Goal: Use online tool/utility: Utilize a website feature to perform a specific function

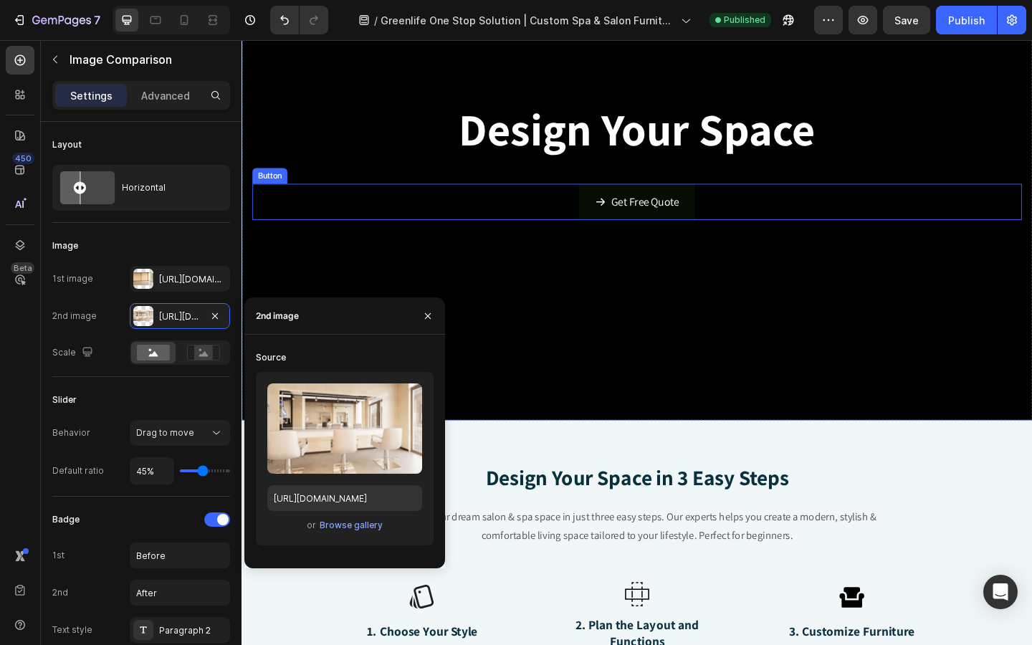
scroll to position [234, 0]
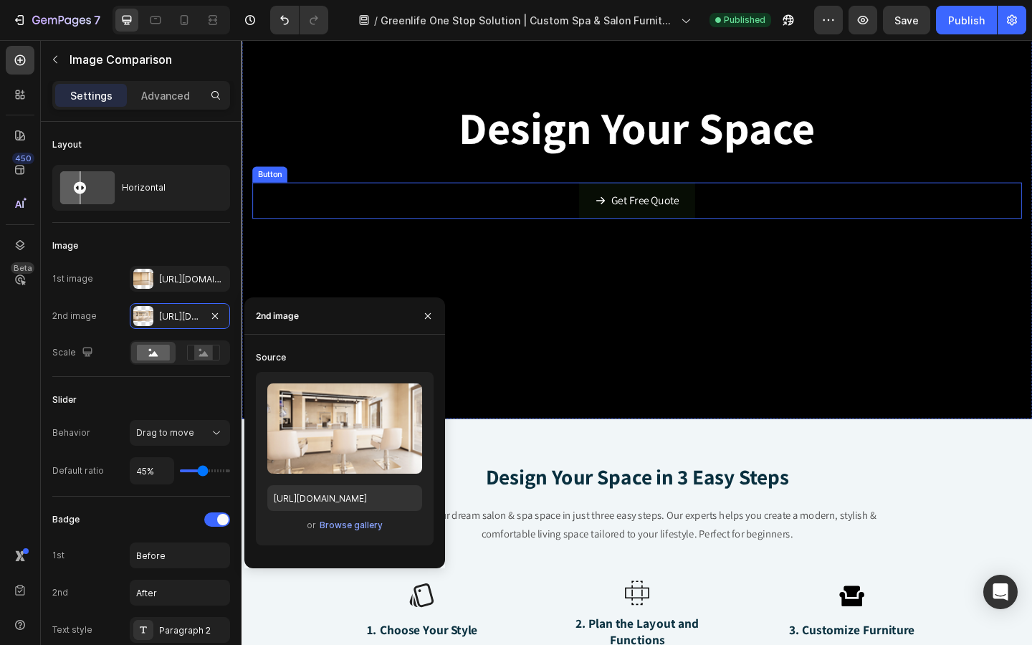
click at [548, 223] on div "Get Free Quote Button" at bounding box center [671, 214] width 837 height 39
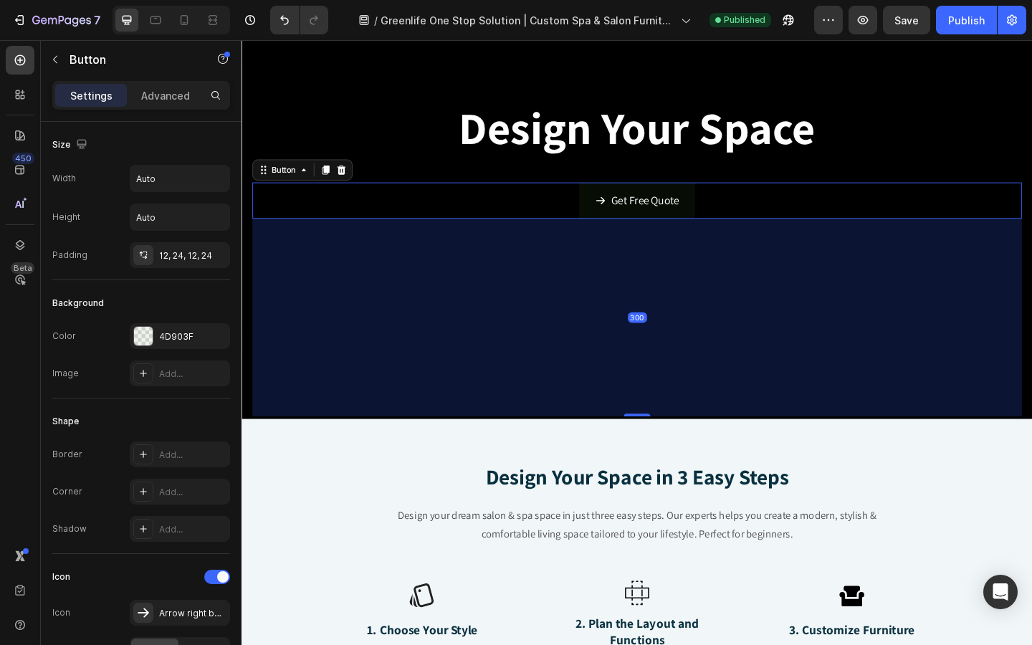
click at [597, 220] on div "Get Free Quote Button 300" at bounding box center [671, 214] width 837 height 39
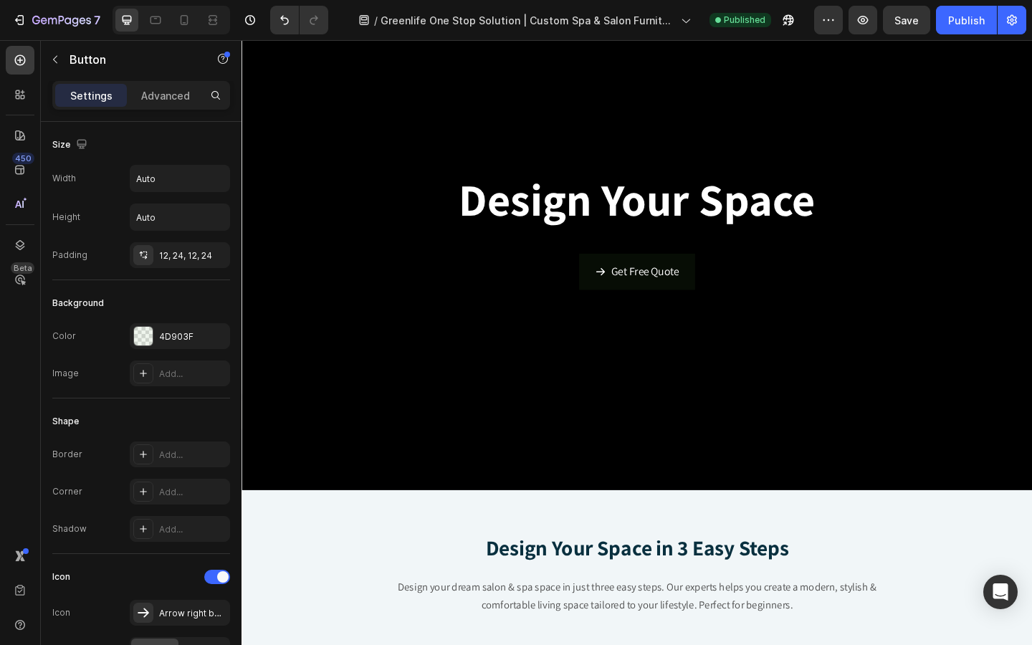
scroll to position [110, 0]
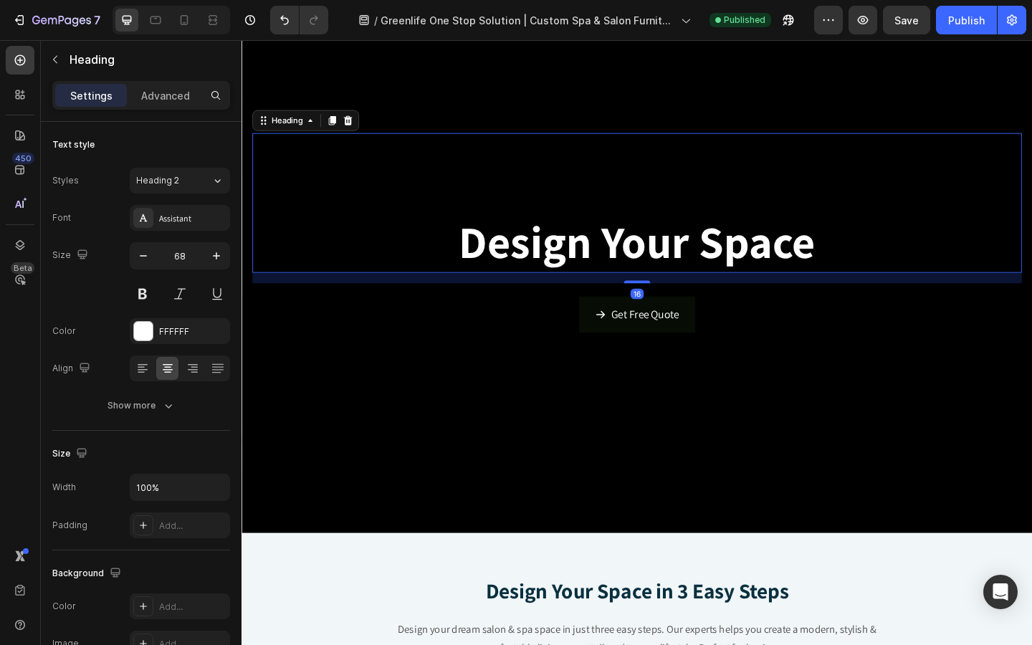
click at [595, 274] on strong "Design Your Space" at bounding box center [672, 260] width 388 height 64
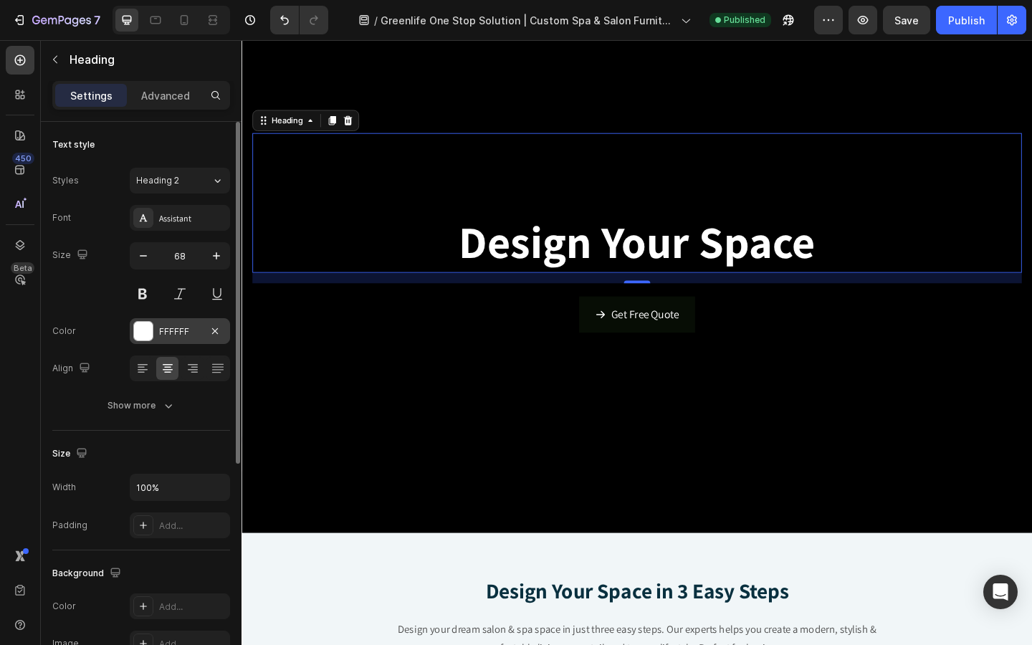
click at [150, 328] on div at bounding box center [143, 331] width 19 height 19
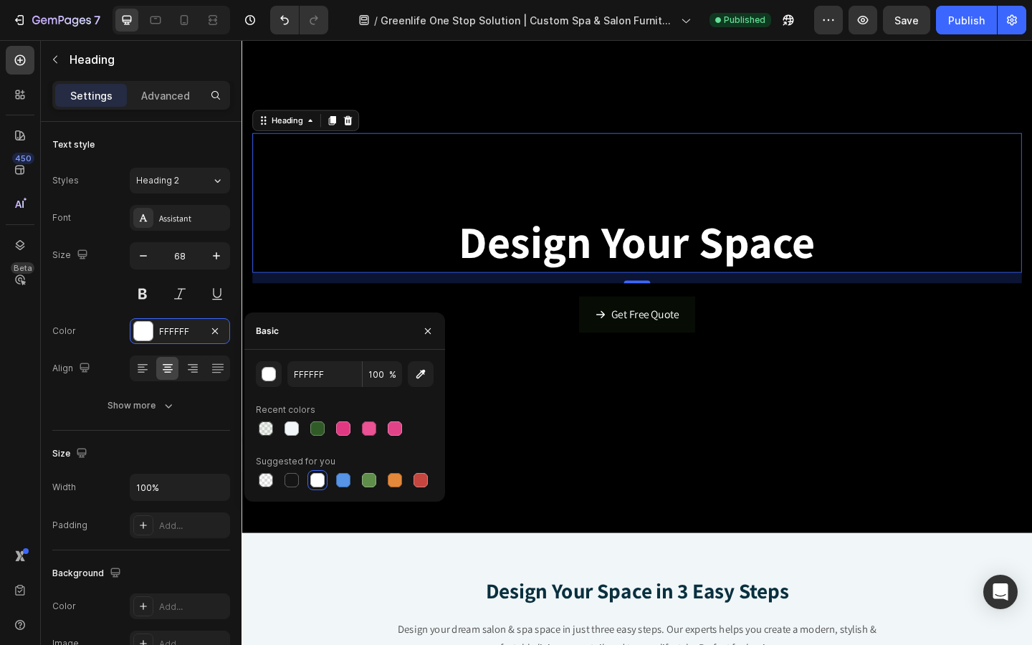
click at [393, 380] on span "%" at bounding box center [392, 374] width 7 height 13
click at [382, 376] on input "100" at bounding box center [382, 374] width 39 height 26
type input "9"
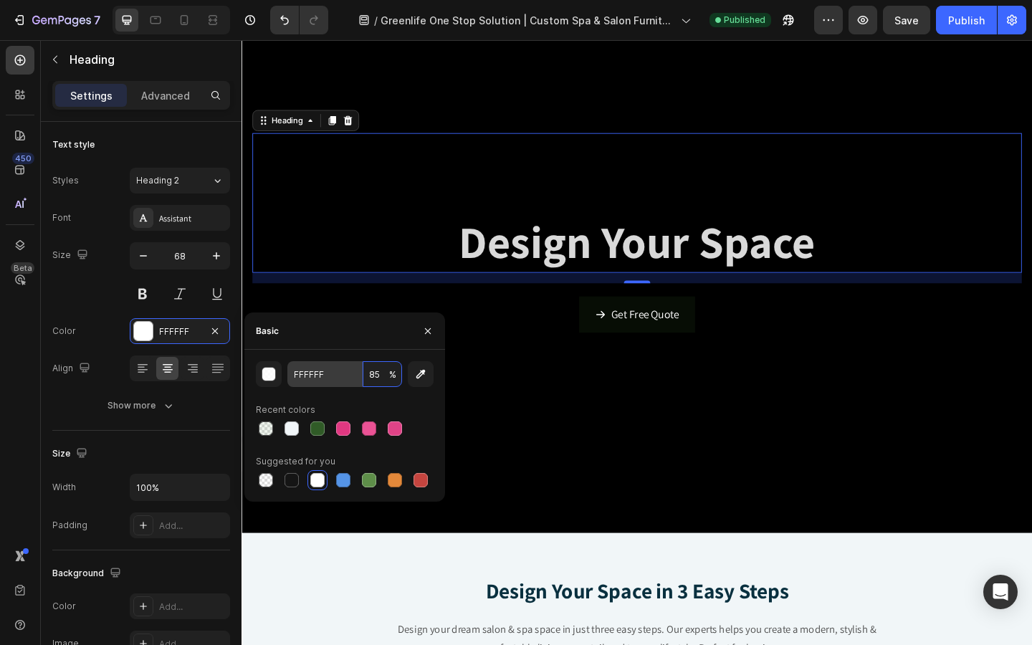
drag, startPoint x: 382, startPoint y: 376, endPoint x: 360, endPoint y: 374, distance: 22.3
click at [365, 375] on input "85" at bounding box center [382, 374] width 39 height 26
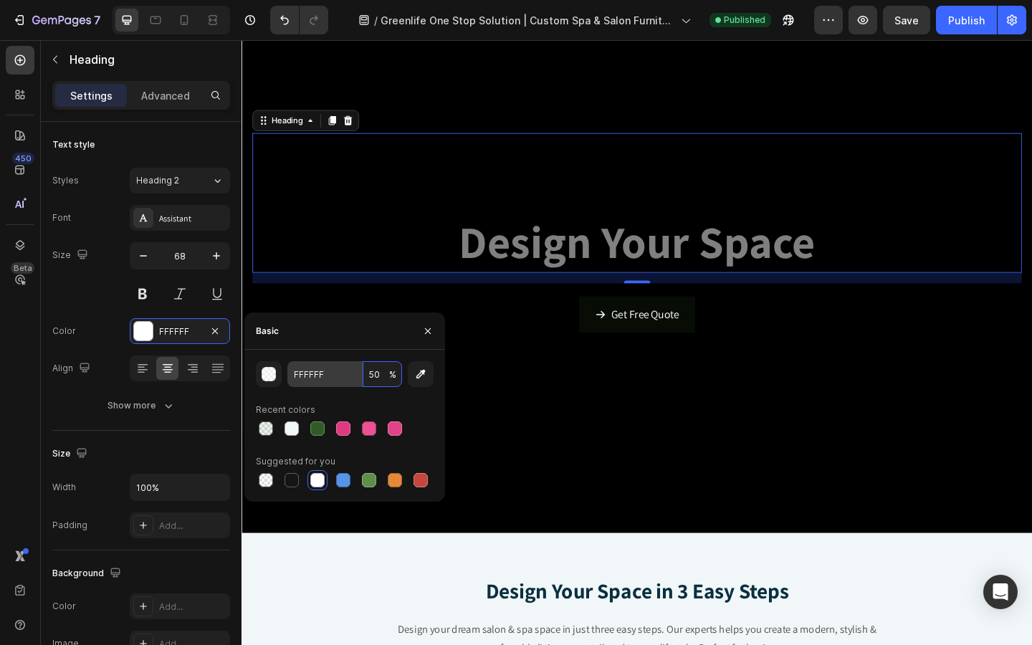
type input "5"
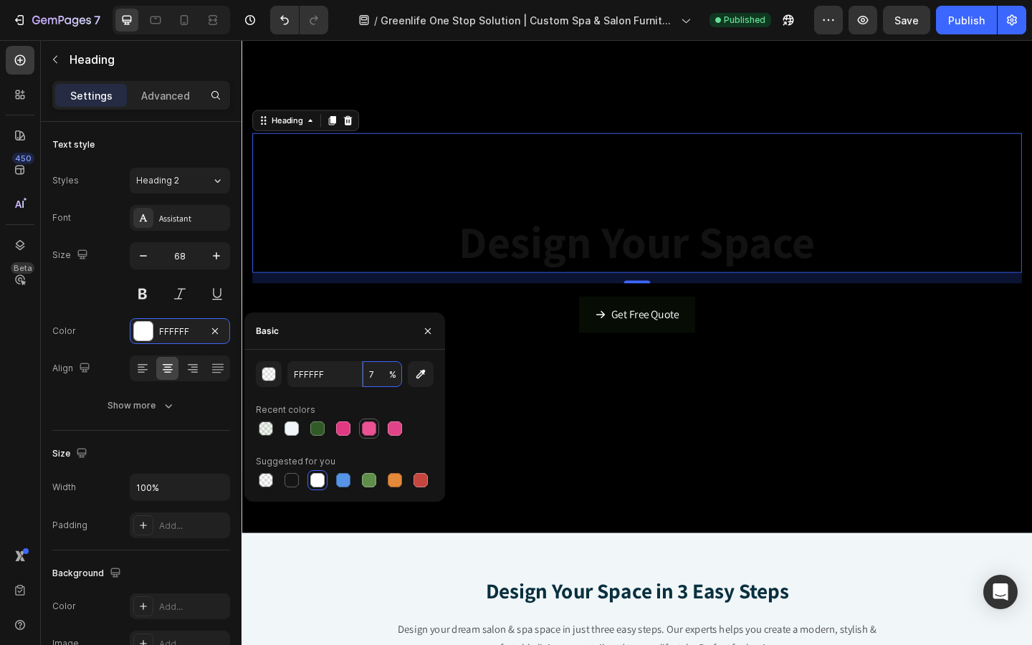
type input "78"
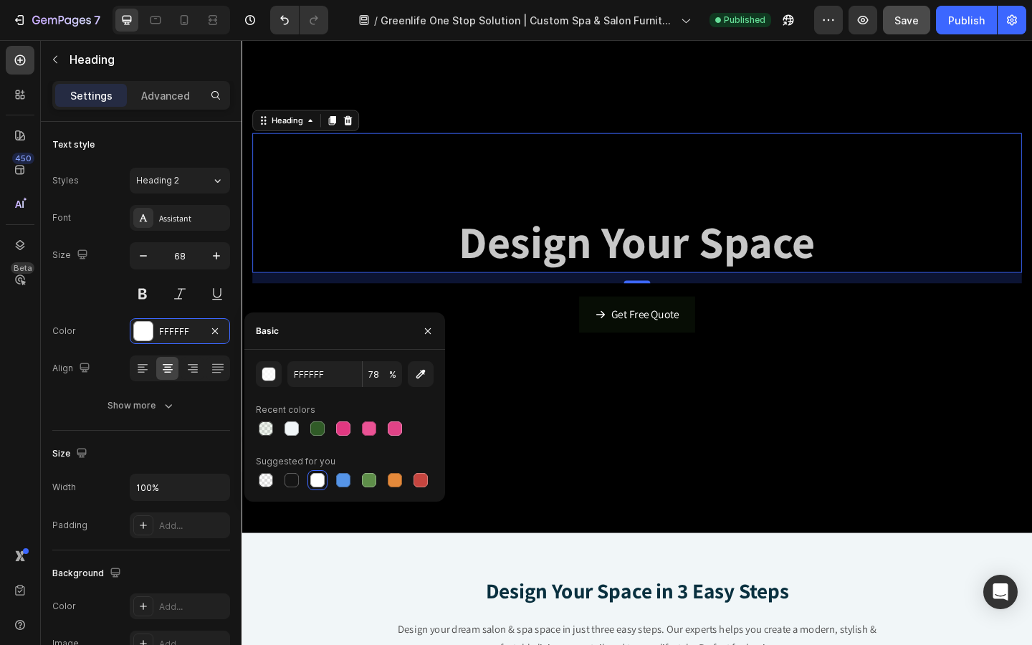
click at [904, 28] on button "Save" at bounding box center [906, 20] width 47 height 29
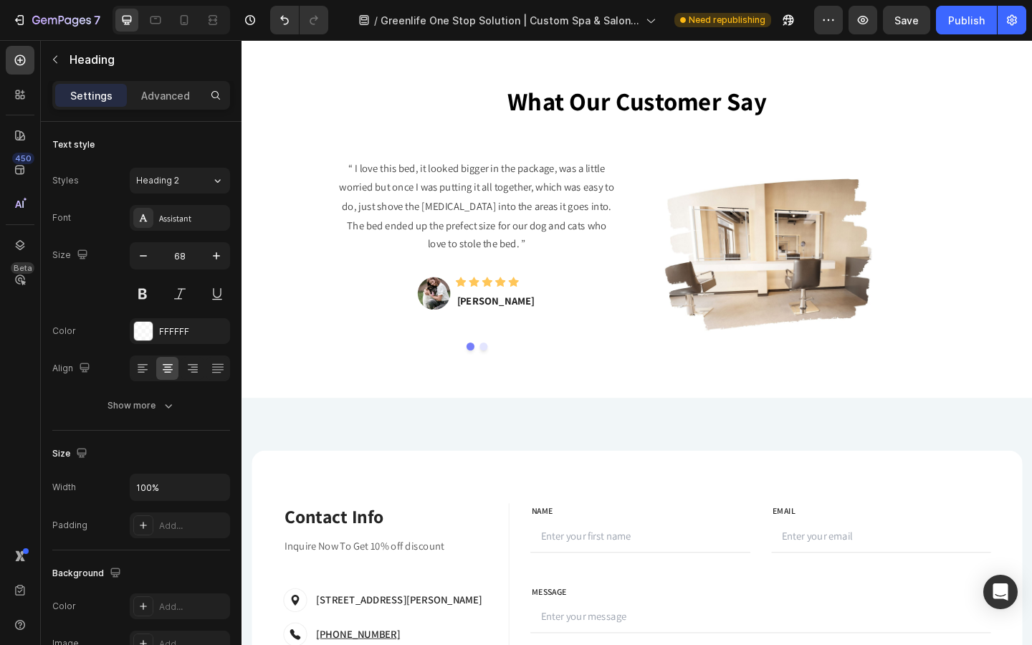
scroll to position [4273, 0]
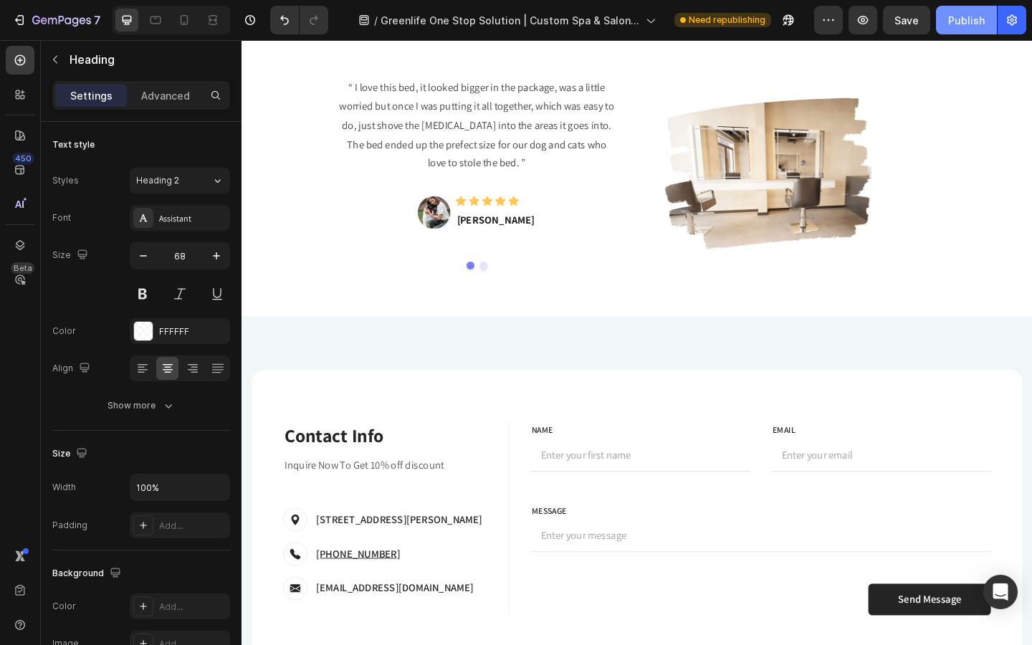
click at [939, 21] on button "Publish" at bounding box center [966, 20] width 61 height 29
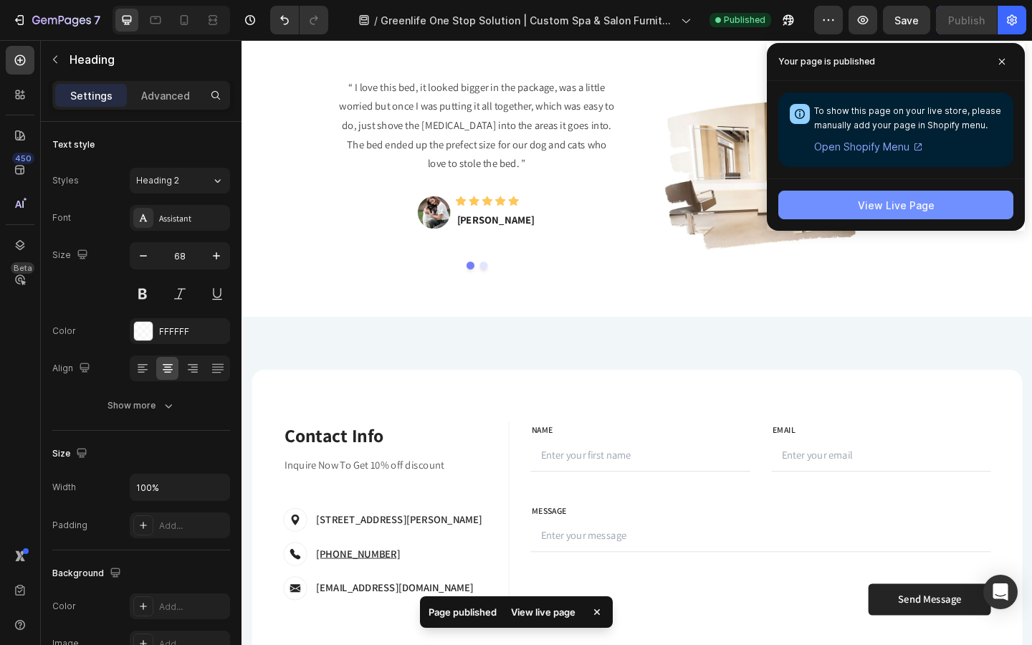
click at [878, 215] on button "View Live Page" at bounding box center [895, 205] width 235 height 29
